Goal: Entertainment & Leisure: Consume media (video, audio)

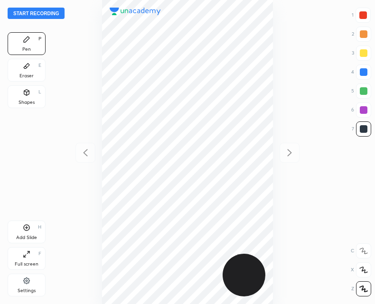
scroll to position [304, 223]
